Goal: Information Seeking & Learning: Learn about a topic

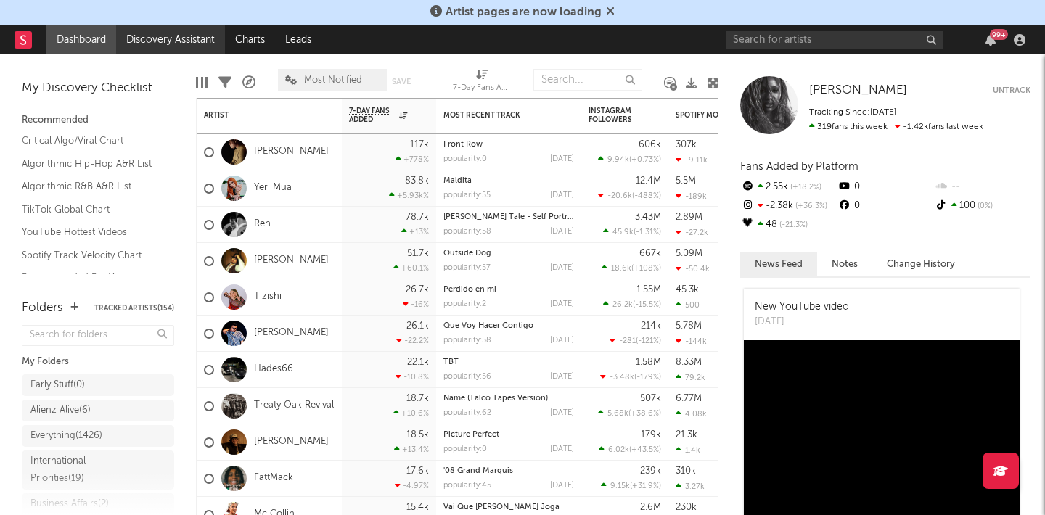
click at [159, 44] on link "Discovery Assistant" at bounding box center [170, 39] width 109 height 29
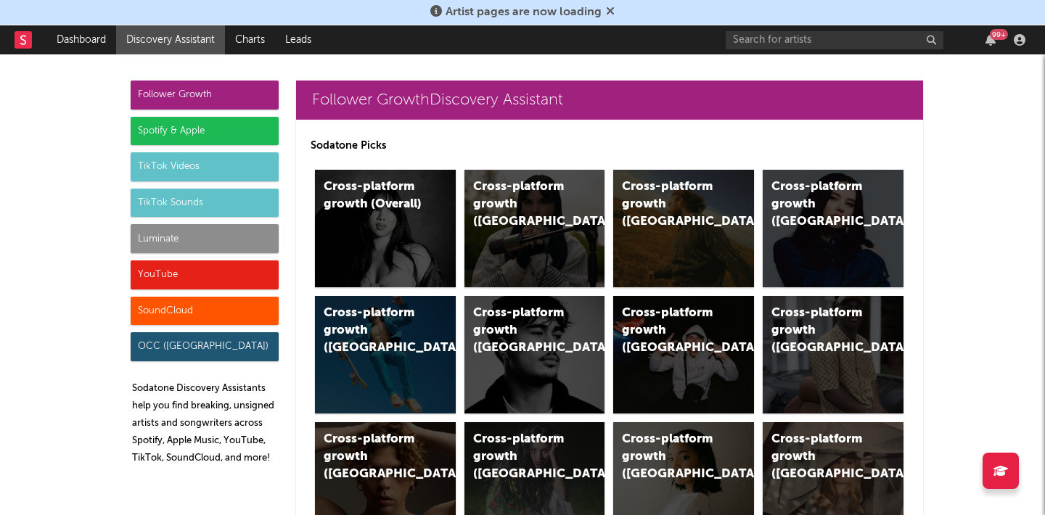
click at [216, 131] on div "Spotify & Apple" at bounding box center [205, 131] width 148 height 29
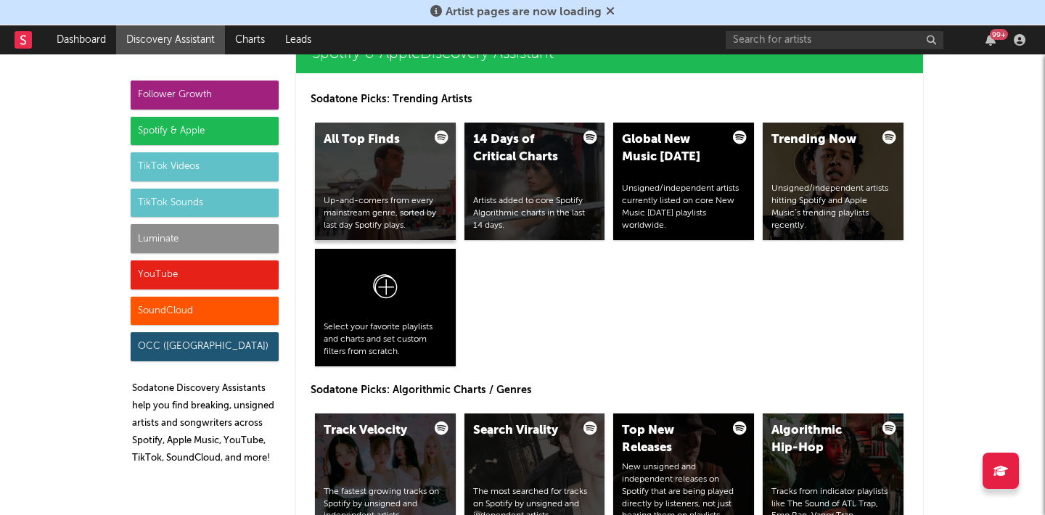
scroll to position [1512, 0]
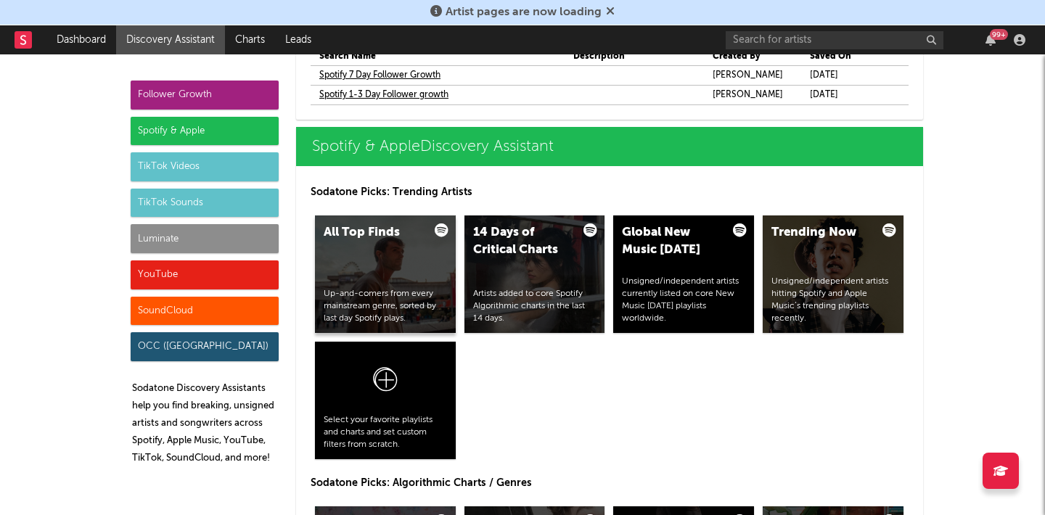
click at [387, 233] on div "All Top Finds" at bounding box center [373, 232] width 99 height 17
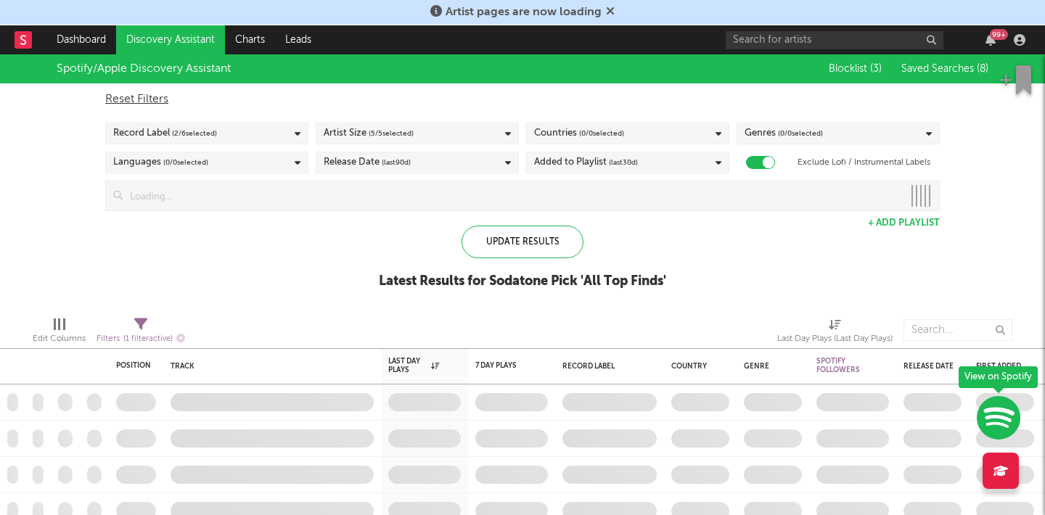
checkbox input "true"
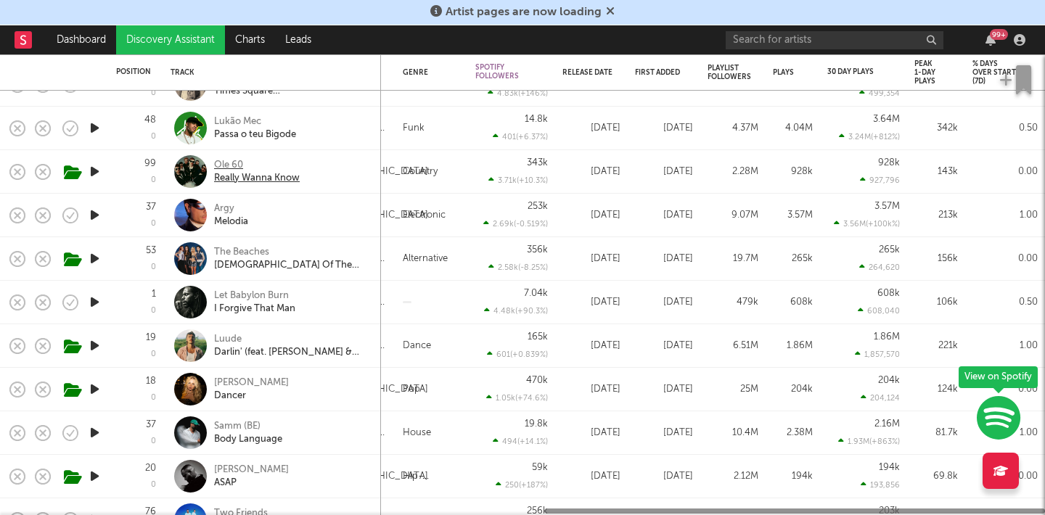
click at [237, 163] on div "Ole 60" at bounding box center [257, 165] width 86 height 13
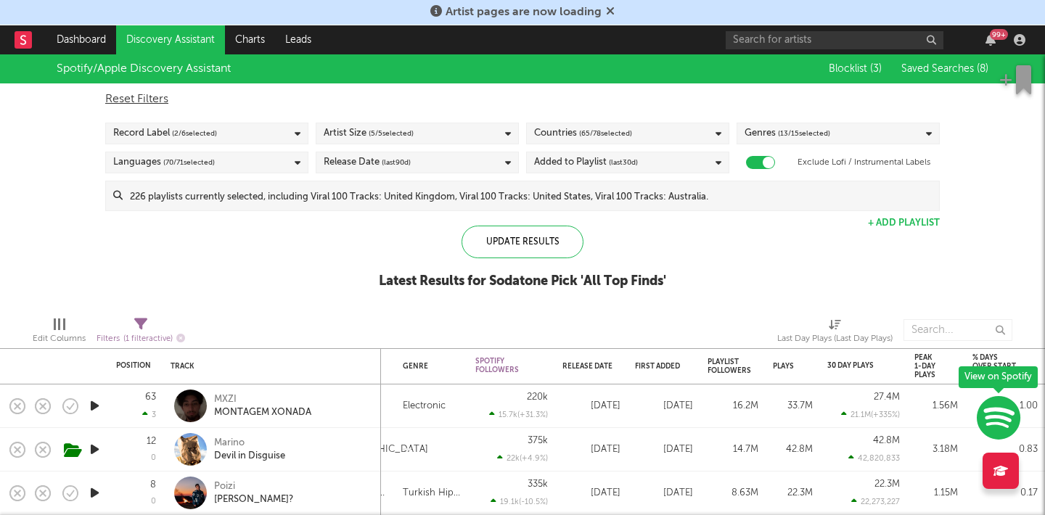
click at [922, 64] on span "Saved Searches ( 8 )" at bounding box center [944, 69] width 87 height 10
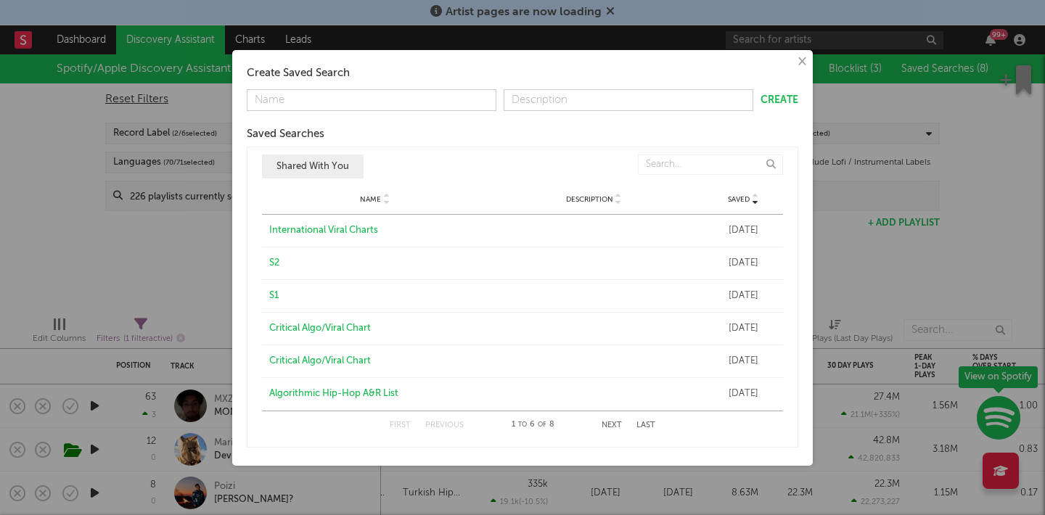
click at [286, 226] on div "International Viral Charts" at bounding box center [375, 231] width 212 height 15
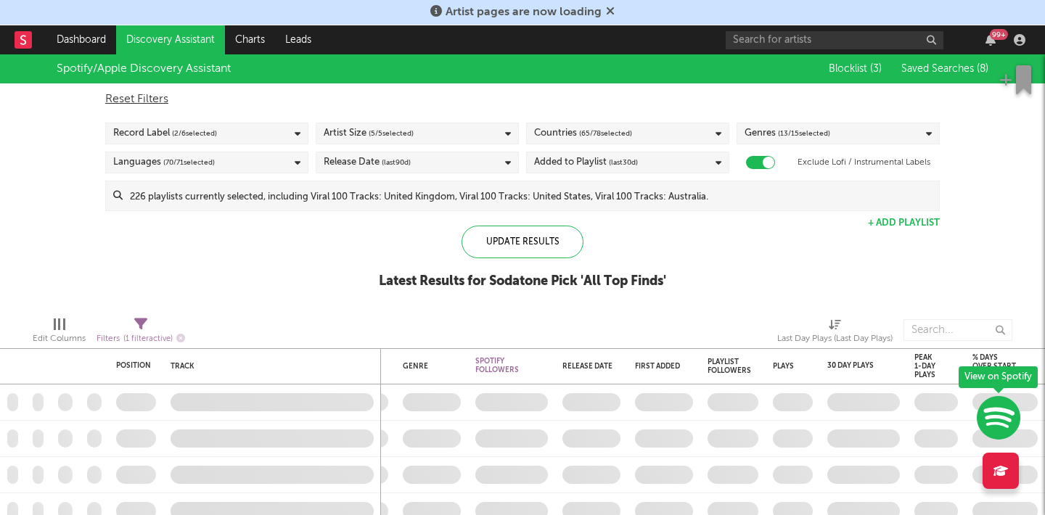
checkbox input "false"
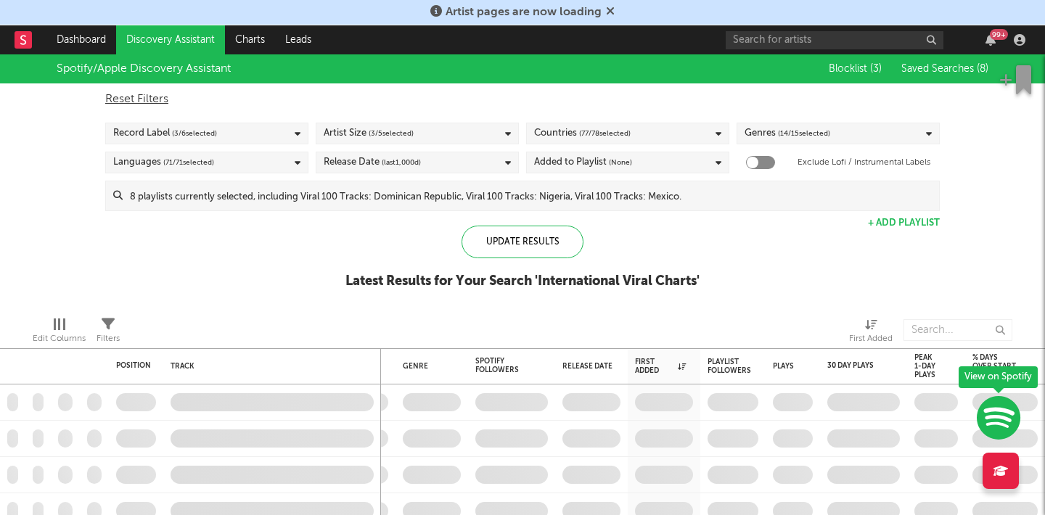
click at [276, 172] on div "Languages ( 71 / 71 selected)" at bounding box center [206, 163] width 203 height 22
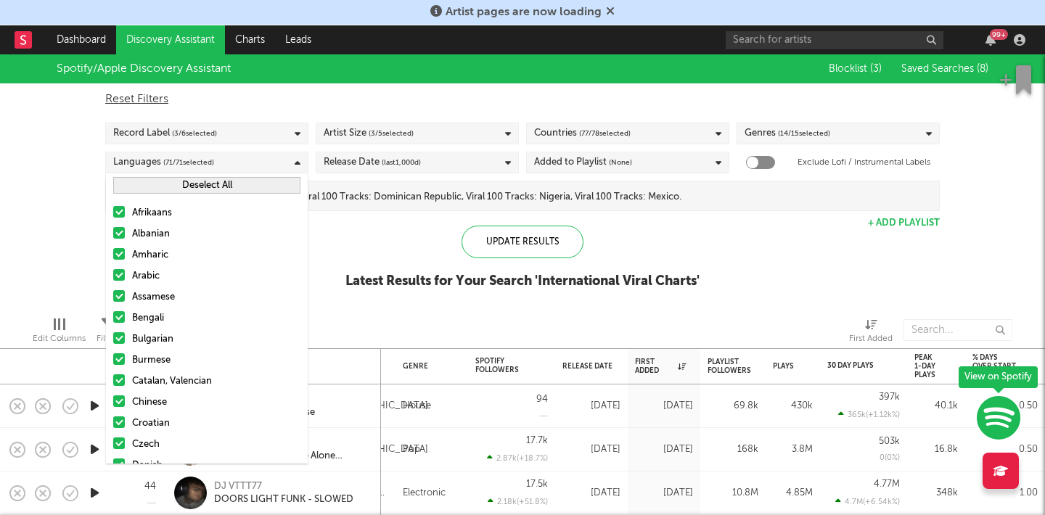
click at [181, 181] on button "Deselect All" at bounding box center [206, 185] width 187 height 17
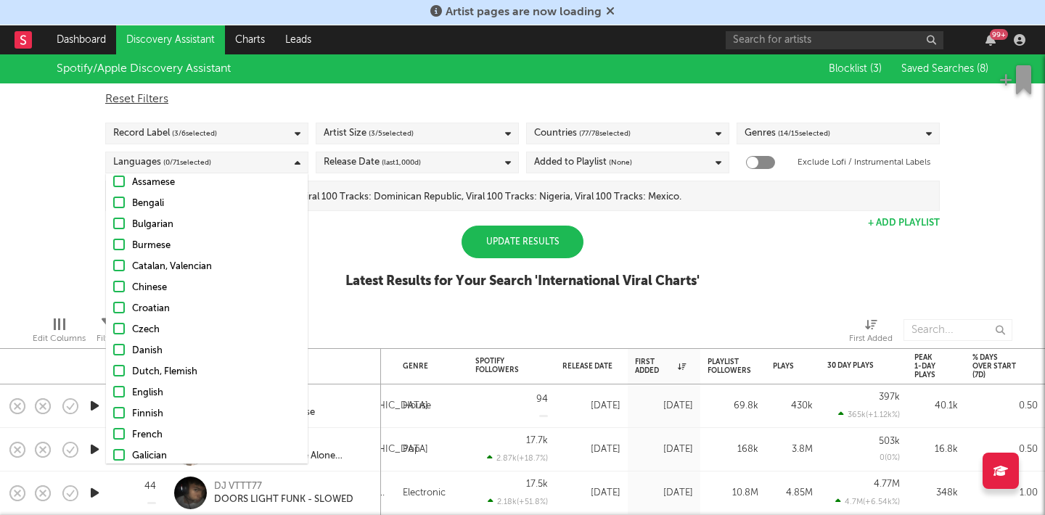
scroll to position [125, 0]
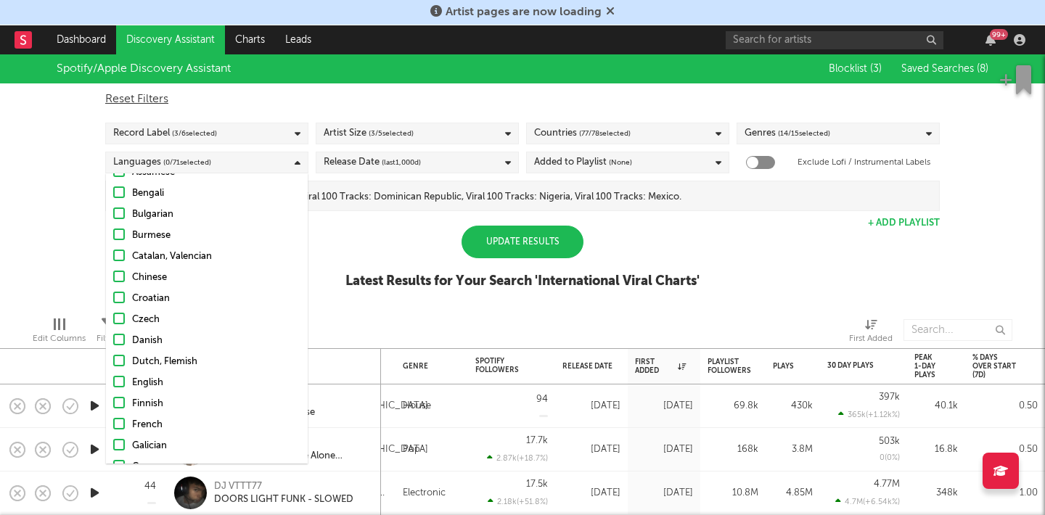
click at [120, 386] on div at bounding box center [119, 382] width 12 height 12
click at [113, 386] on input "English" at bounding box center [113, 382] width 0 height 17
click at [547, 234] on div "Update Results" at bounding box center [523, 242] width 122 height 33
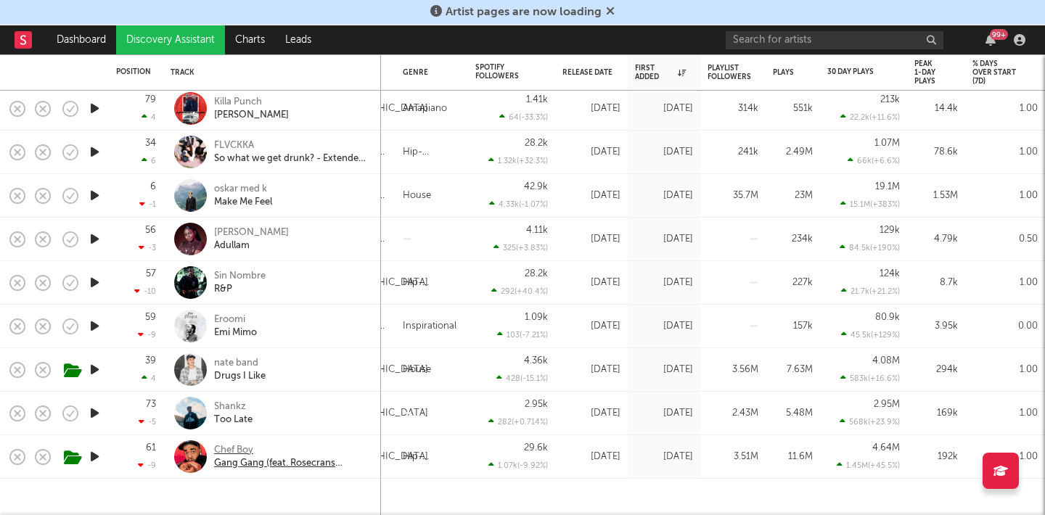
click at [239, 444] on div "Chef Boy" at bounding box center [292, 450] width 156 height 13
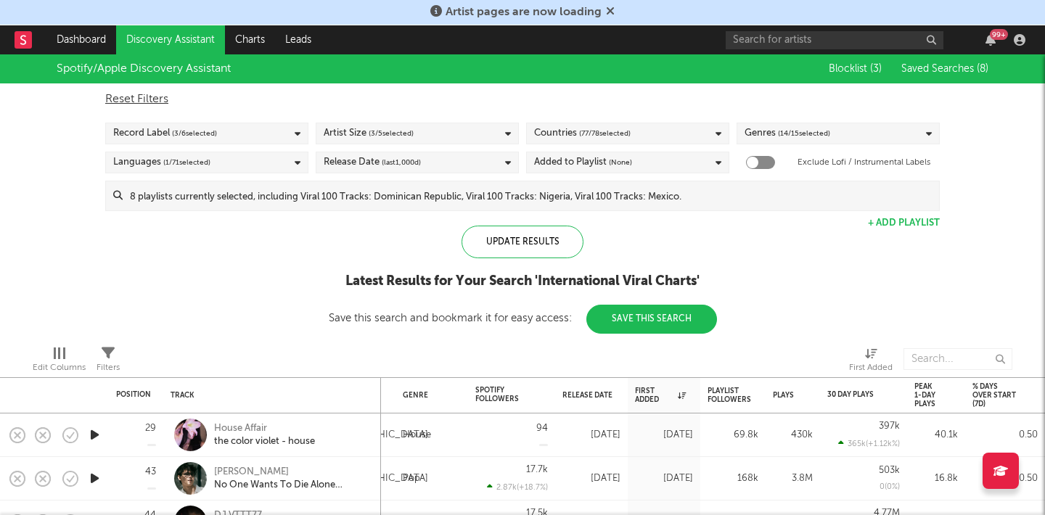
click at [915, 69] on span "Saved Searches ( 8 )" at bounding box center [944, 69] width 87 height 10
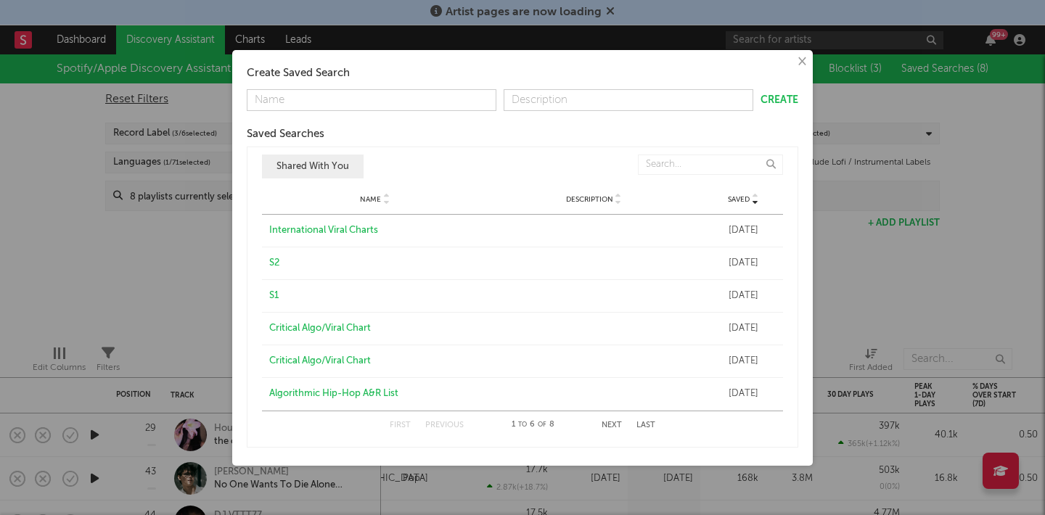
click at [271, 261] on div "S2" at bounding box center [375, 263] width 212 height 15
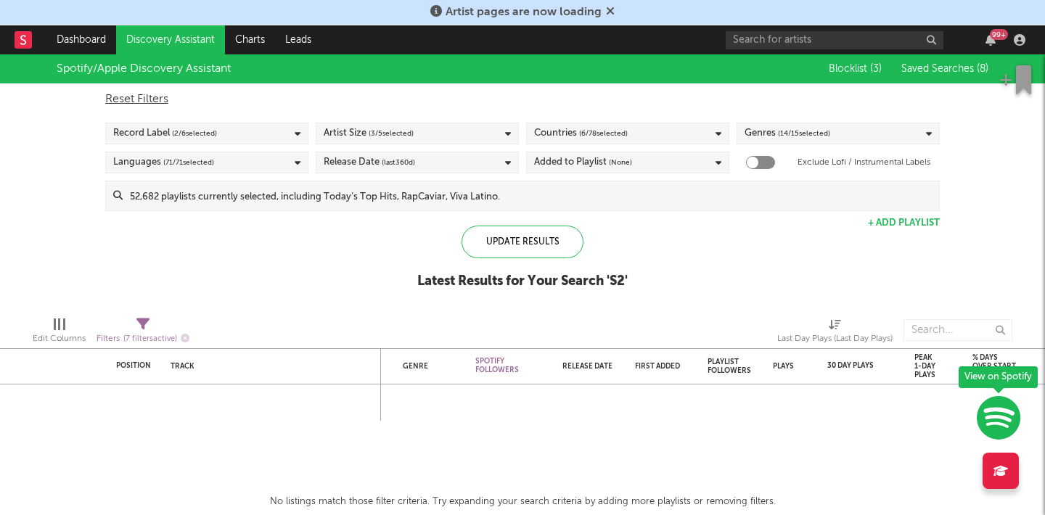
click at [960, 67] on span "Saved Searches ( 8 )" at bounding box center [944, 69] width 87 height 10
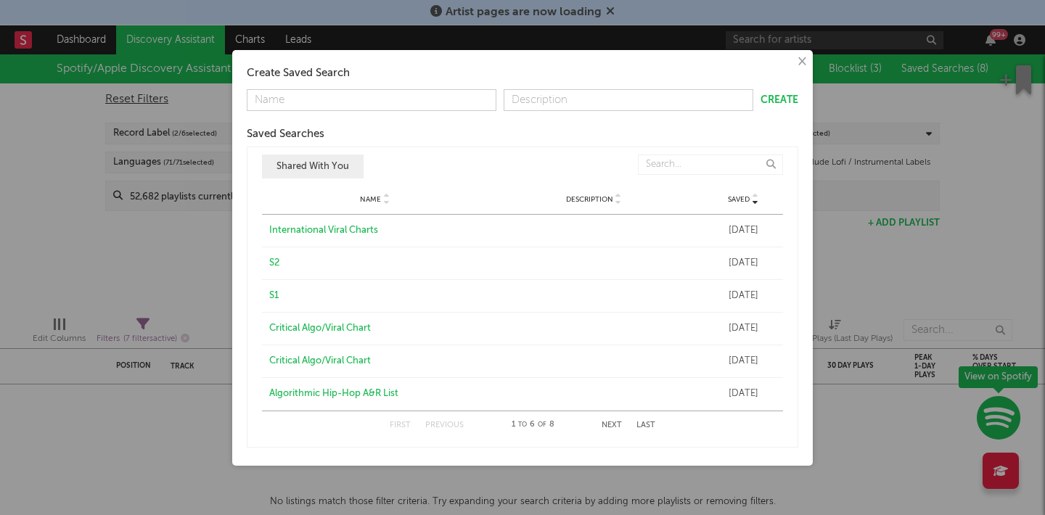
click at [278, 298] on div "S1" at bounding box center [375, 296] width 212 height 15
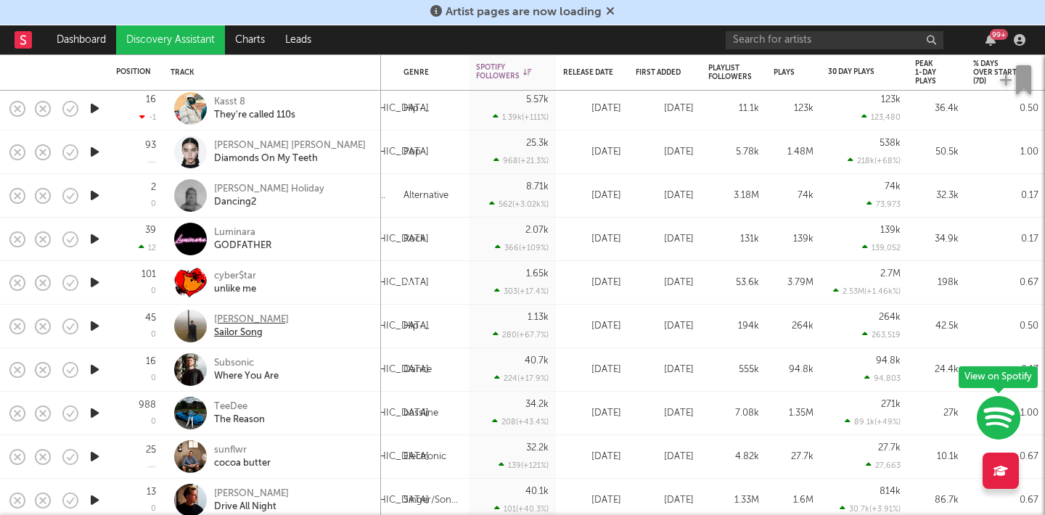
click at [235, 319] on div "Manil" at bounding box center [251, 319] width 75 height 13
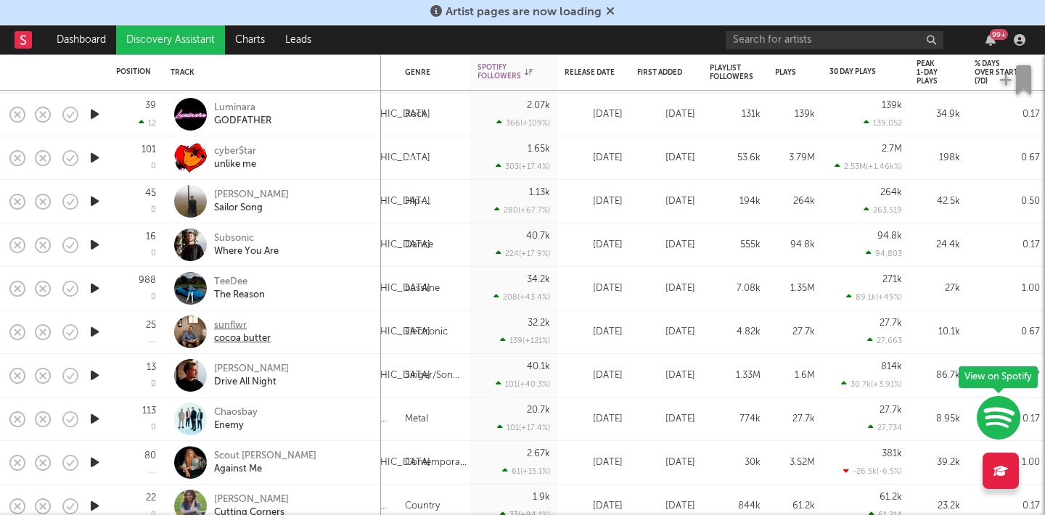
click at [231, 319] on div "sunflwr" at bounding box center [242, 325] width 57 height 13
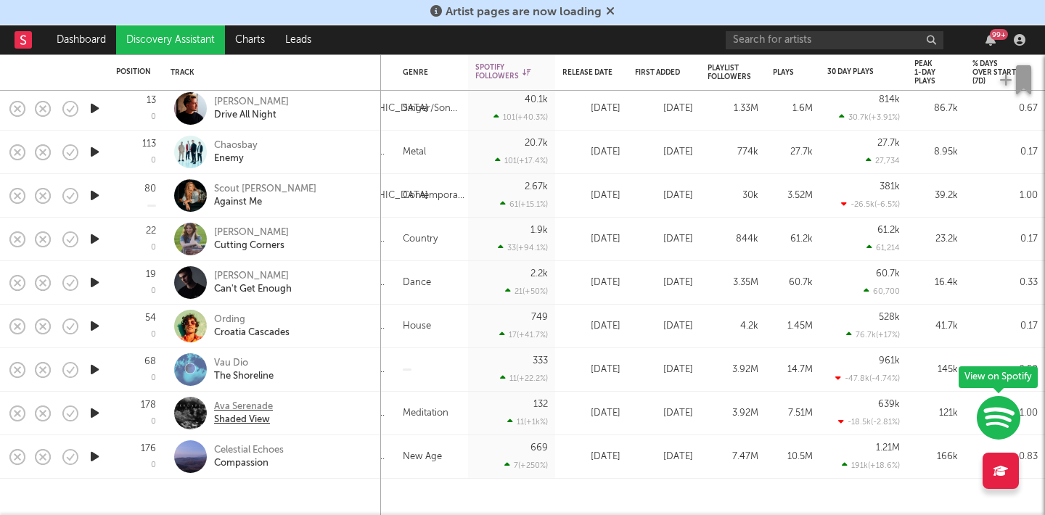
click at [261, 401] on div "Ava Serenade" at bounding box center [243, 407] width 59 height 13
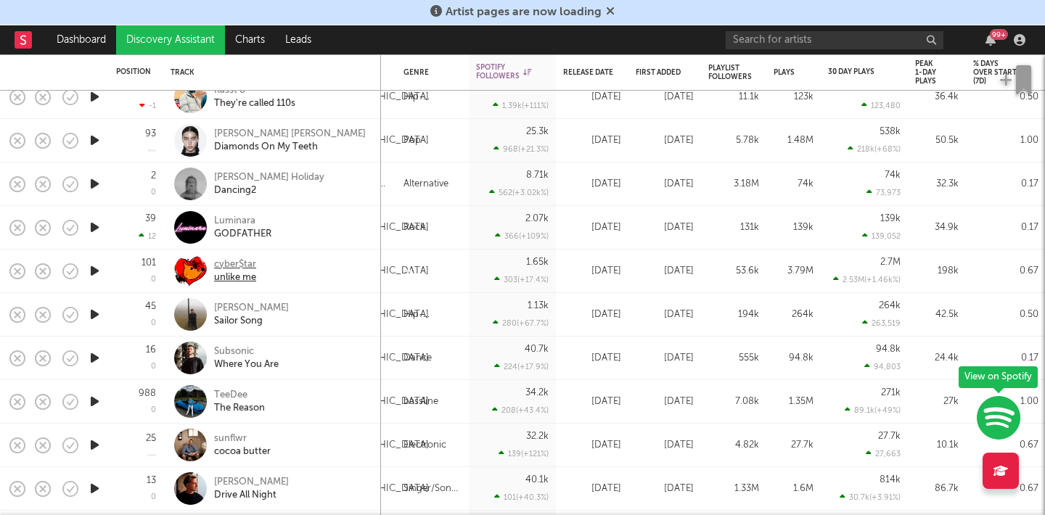
click at [237, 272] on div "unlike me" at bounding box center [235, 277] width 42 height 13
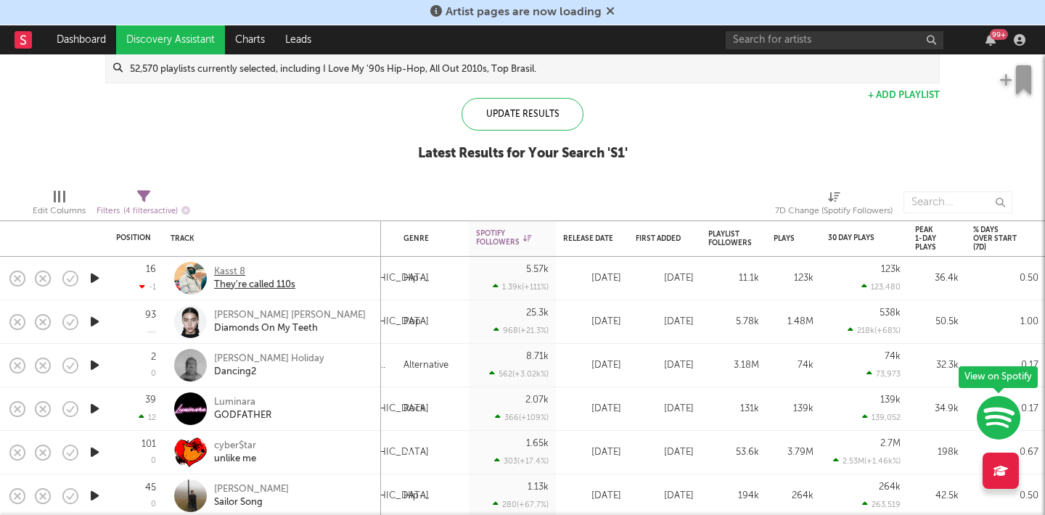
click at [255, 276] on div "Kasst 8" at bounding box center [254, 272] width 81 height 13
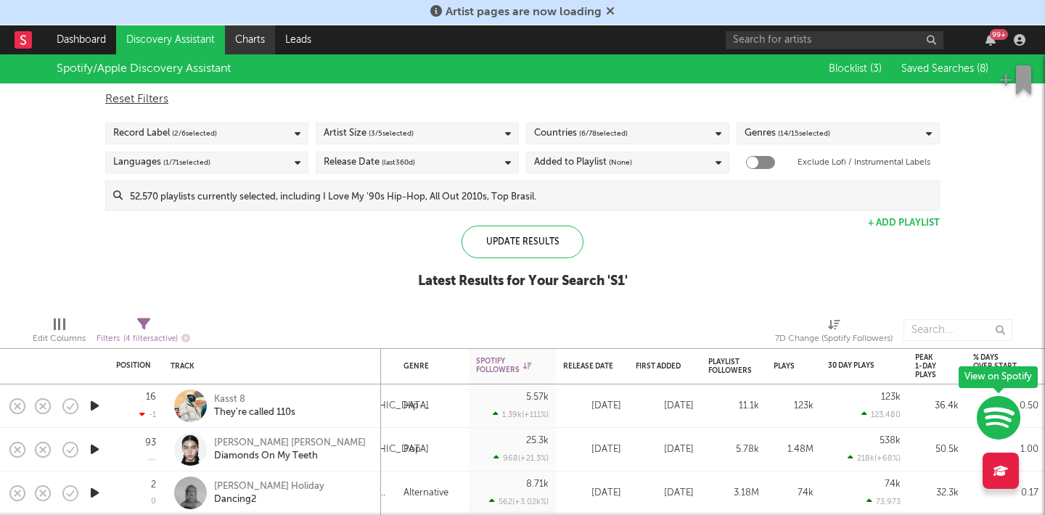
click at [252, 41] on link "Charts" at bounding box center [250, 39] width 50 height 29
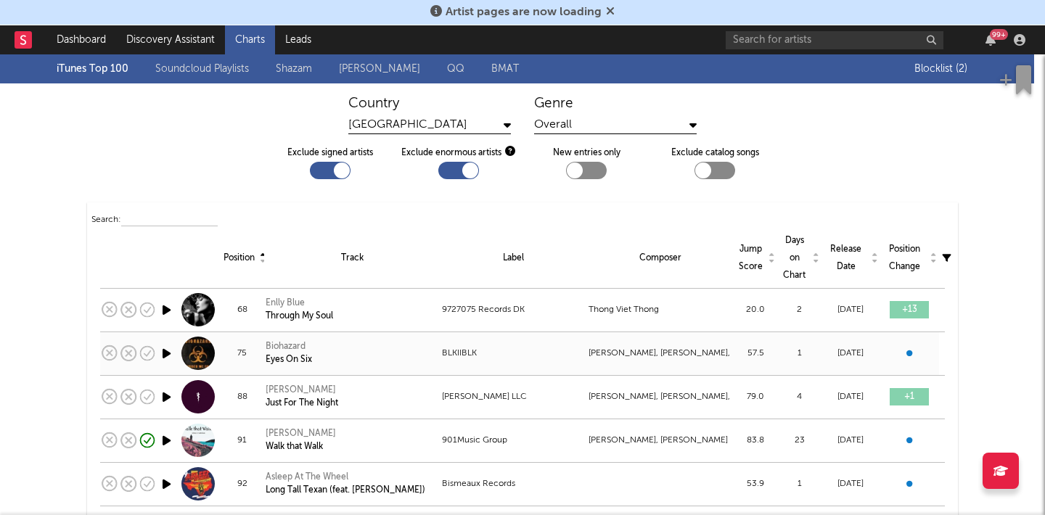
scroll to position [49, 0]
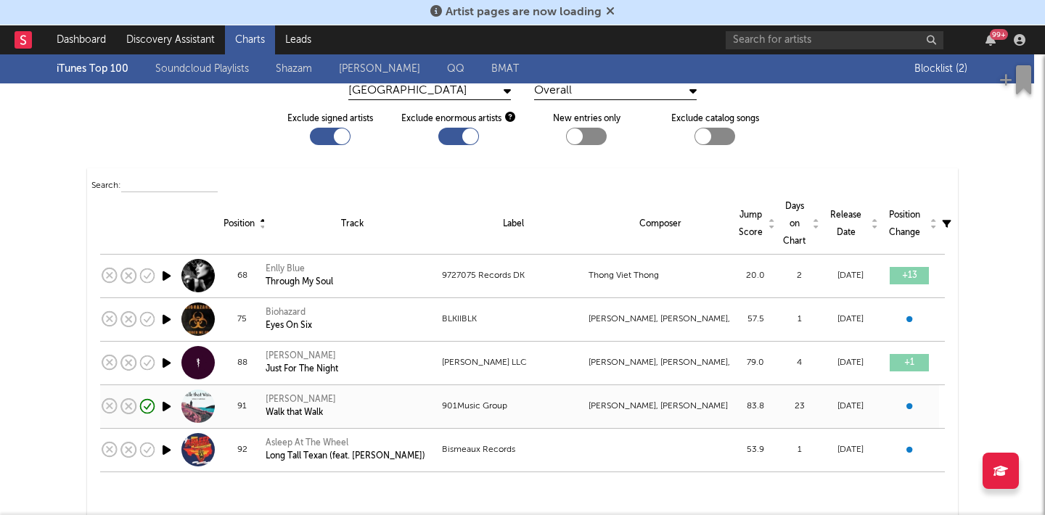
click at [291, 400] on div "Anthony Q." at bounding box center [301, 399] width 70 height 13
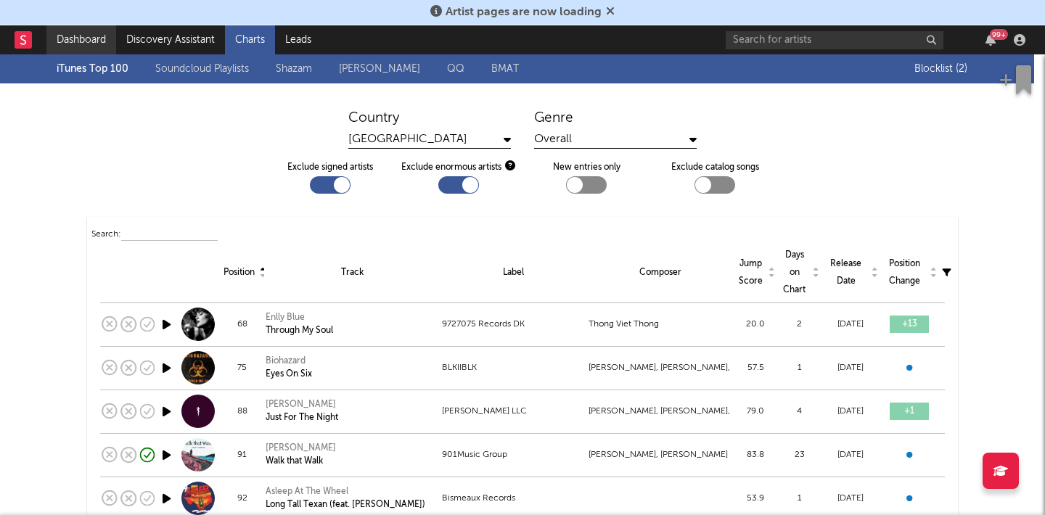
click at [99, 42] on link "Dashboard" at bounding box center [81, 39] width 70 height 29
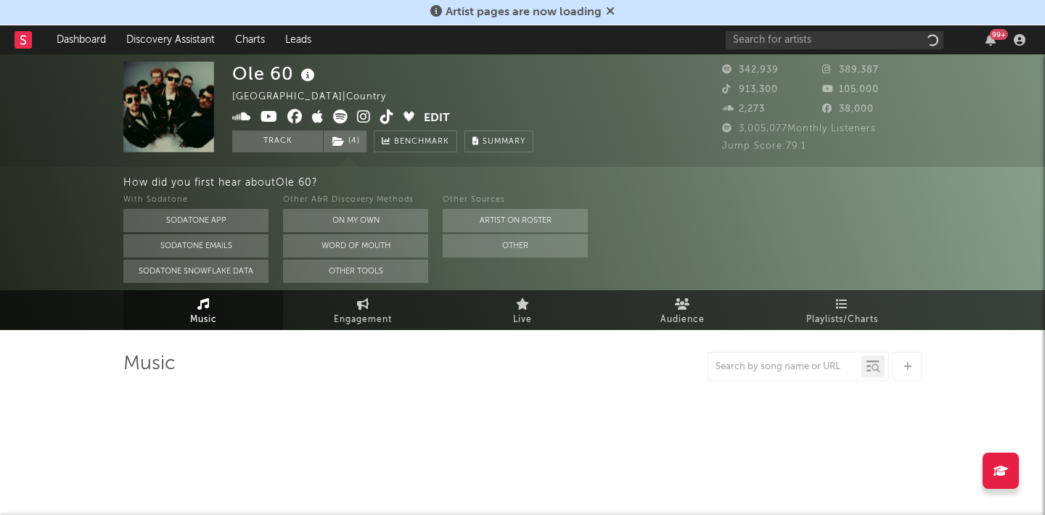
select select "6m"
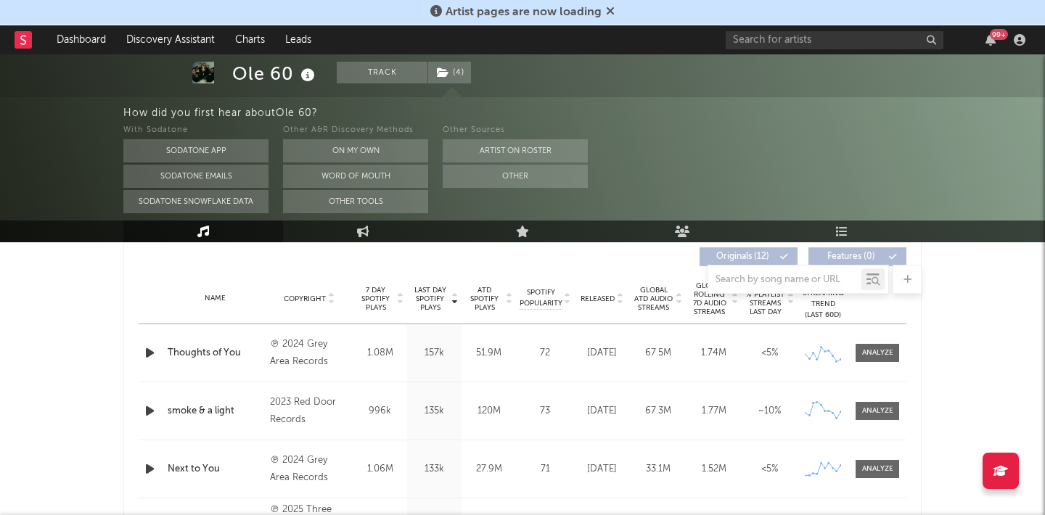
scroll to position [491, 0]
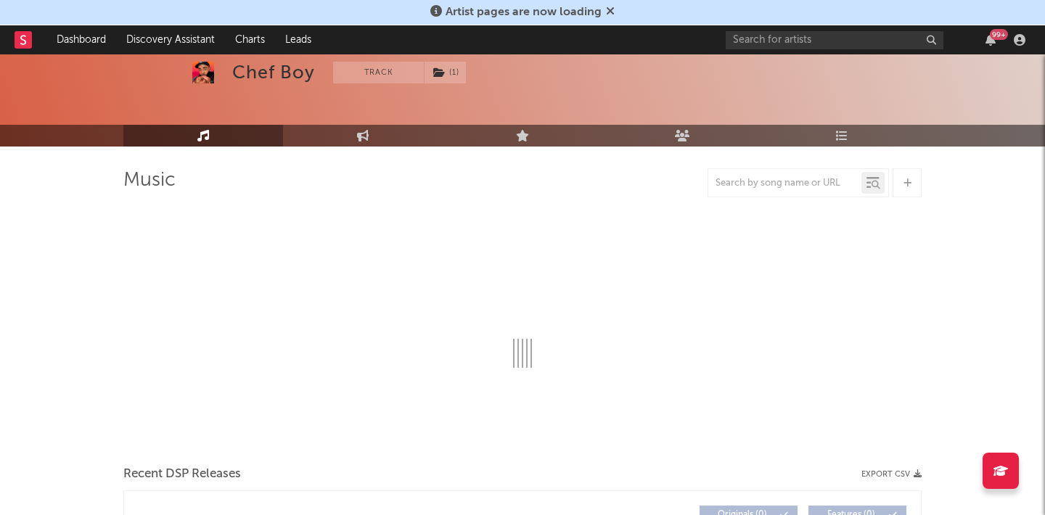
scroll to position [77, 0]
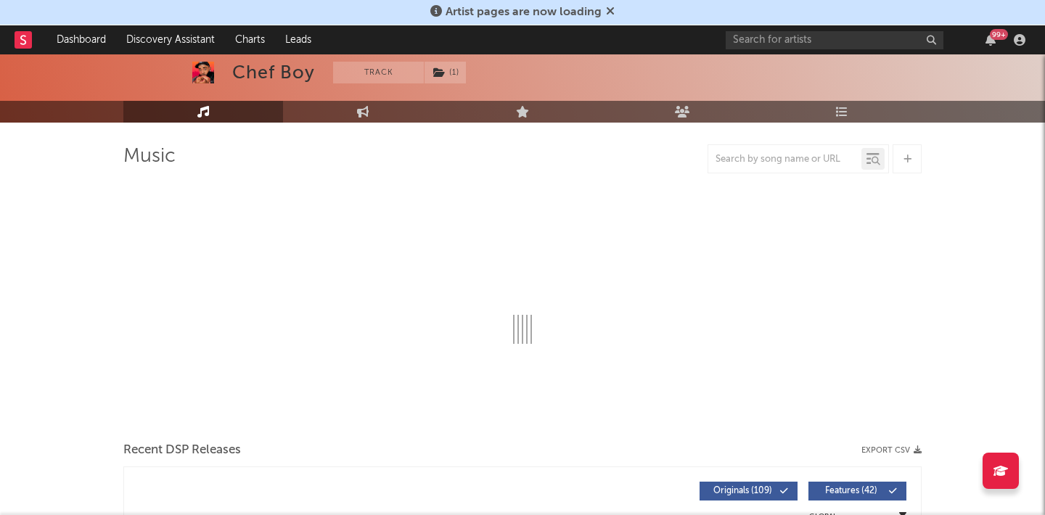
select select "6m"
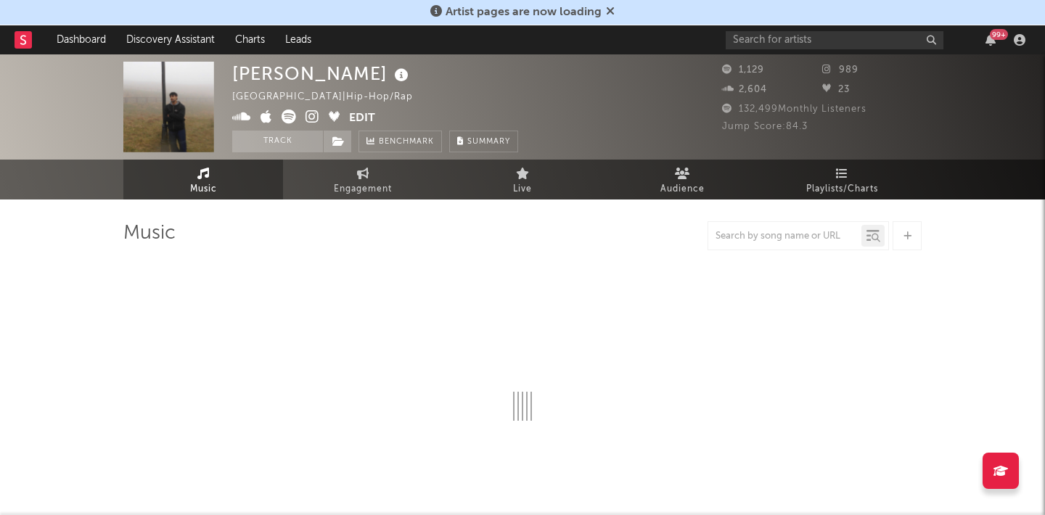
select select "6m"
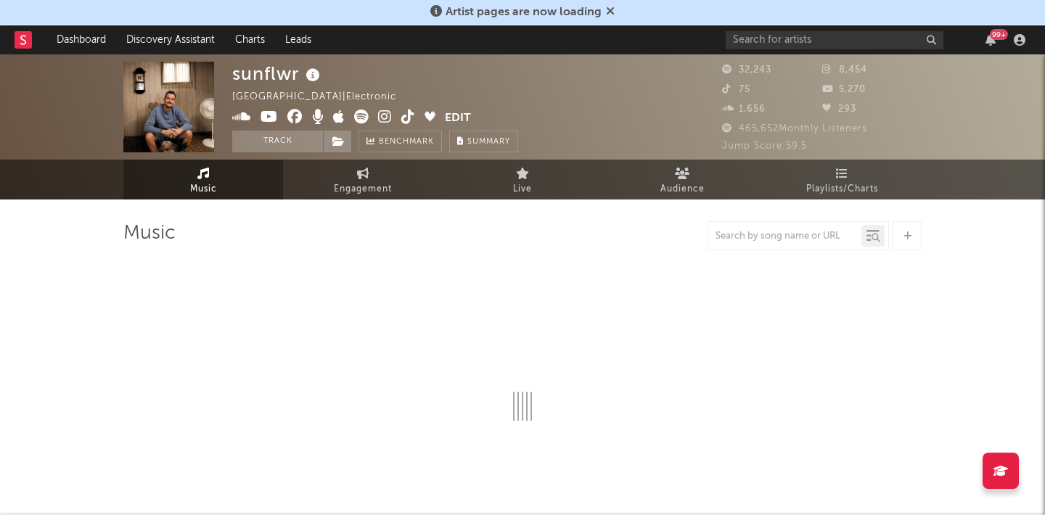
select select "6m"
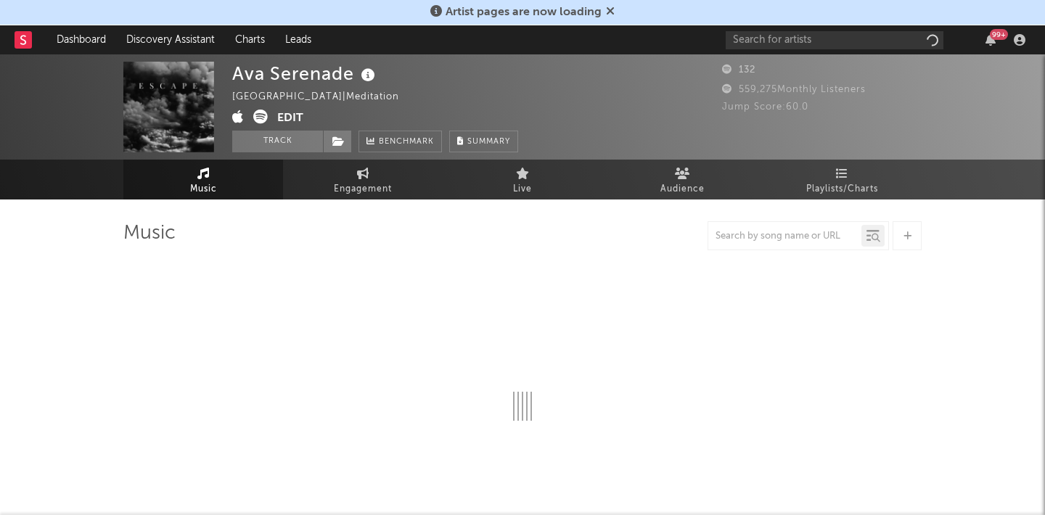
select select "6m"
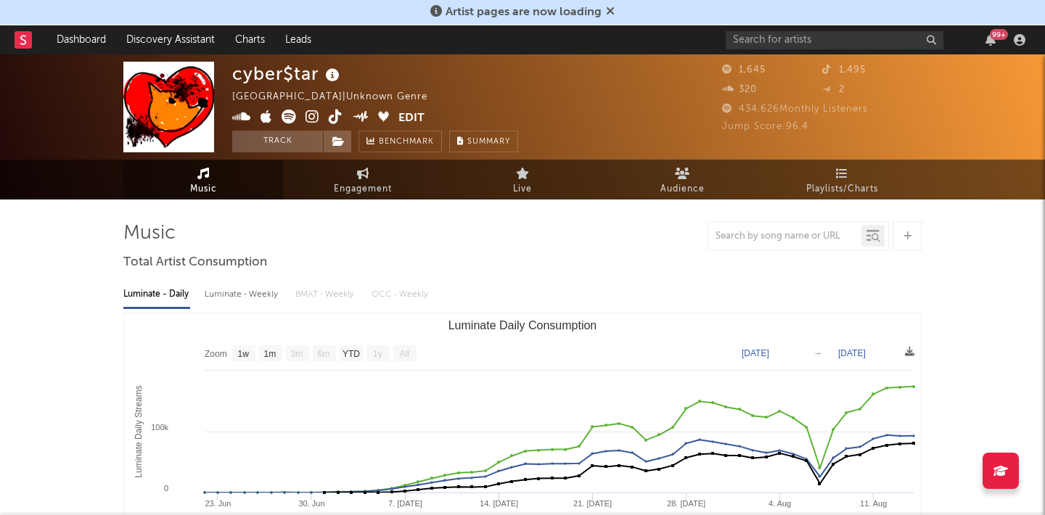
select select "1w"
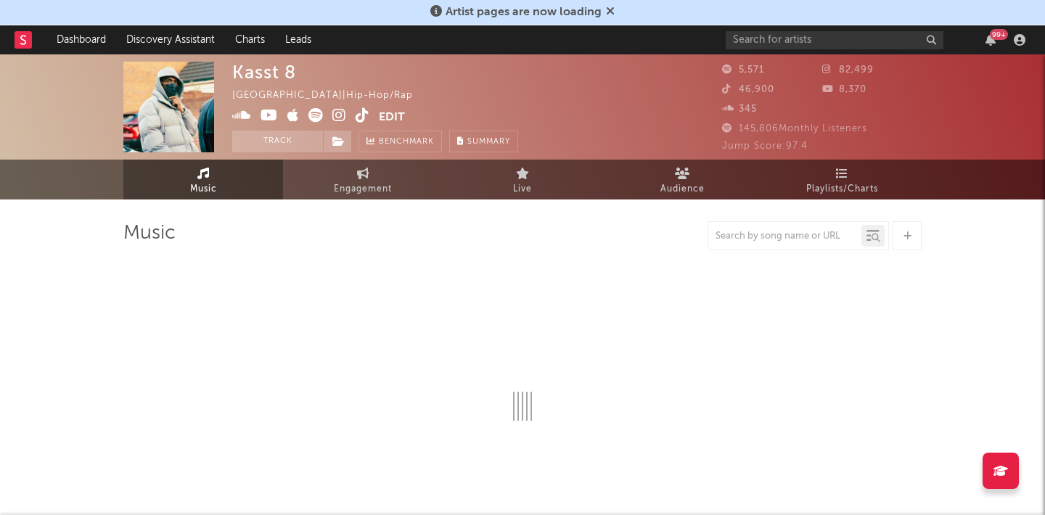
select select "1w"
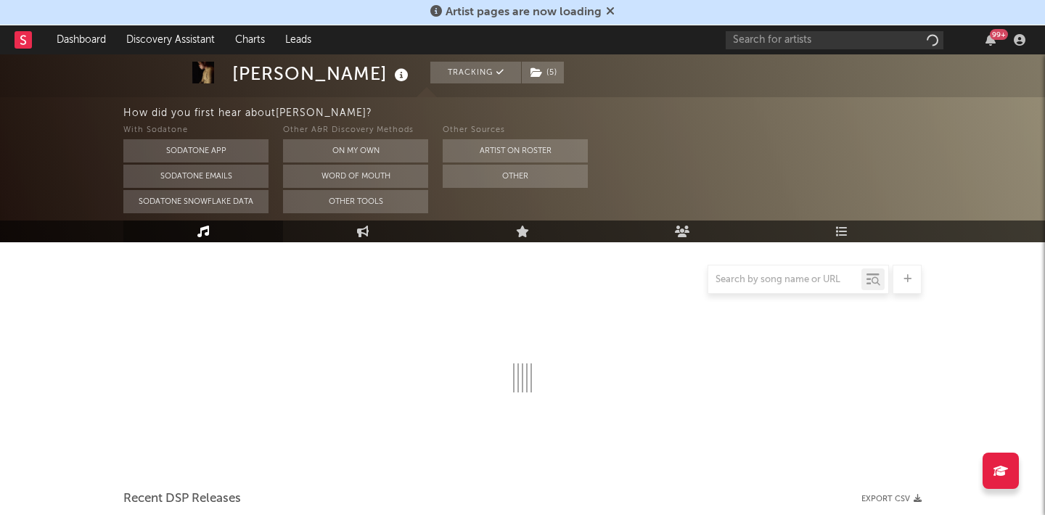
select select "6m"
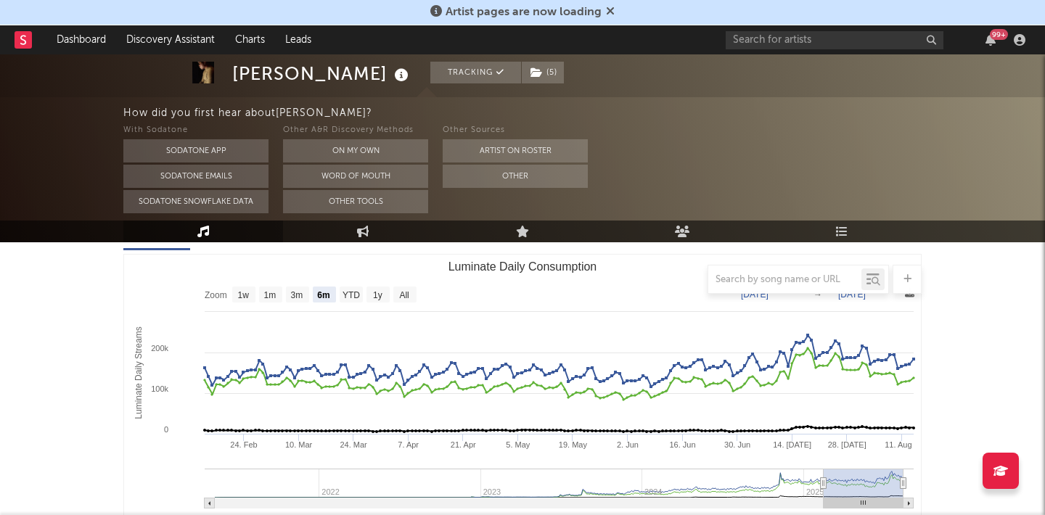
scroll to position [210, 0]
